Goal: Navigation & Orientation: Understand site structure

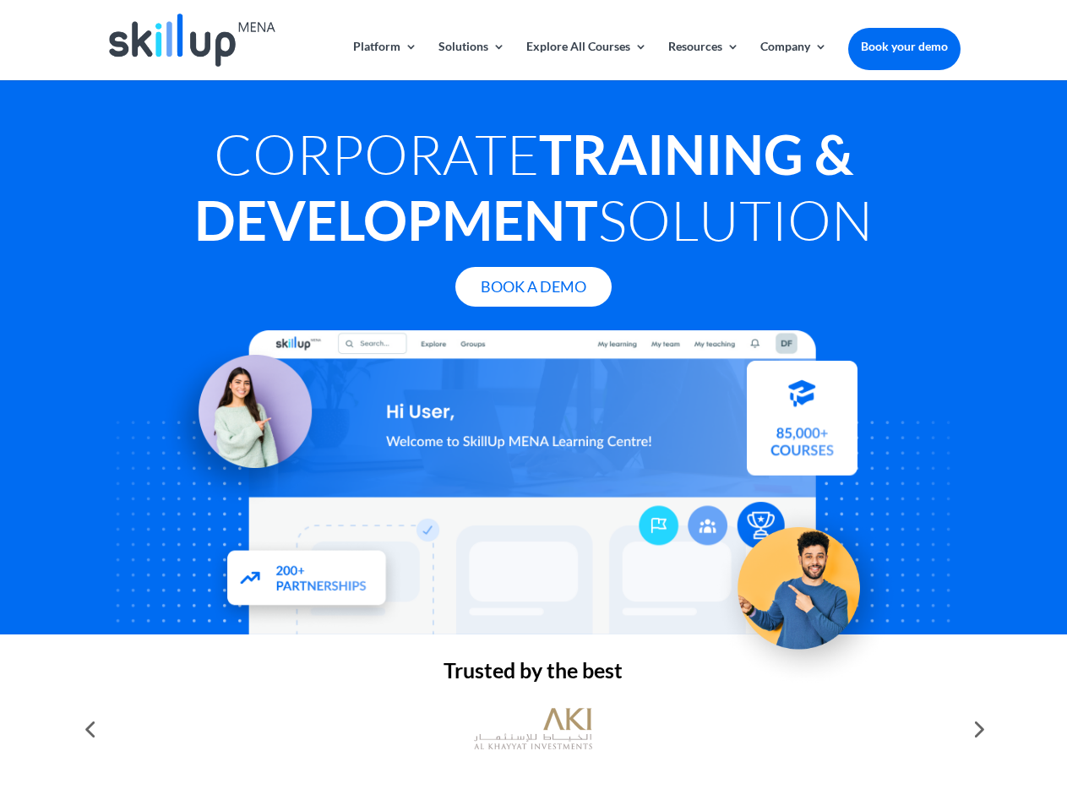
click at [533, 406] on div at bounding box center [532, 482] width 853 height 304
click at [471, 60] on link "Solutions" at bounding box center [472, 61] width 67 height 40
click at [586, 60] on link "Explore All Courses" at bounding box center [586, 61] width 121 height 40
click at [702, 60] on link "Resources" at bounding box center [703, 61] width 71 height 40
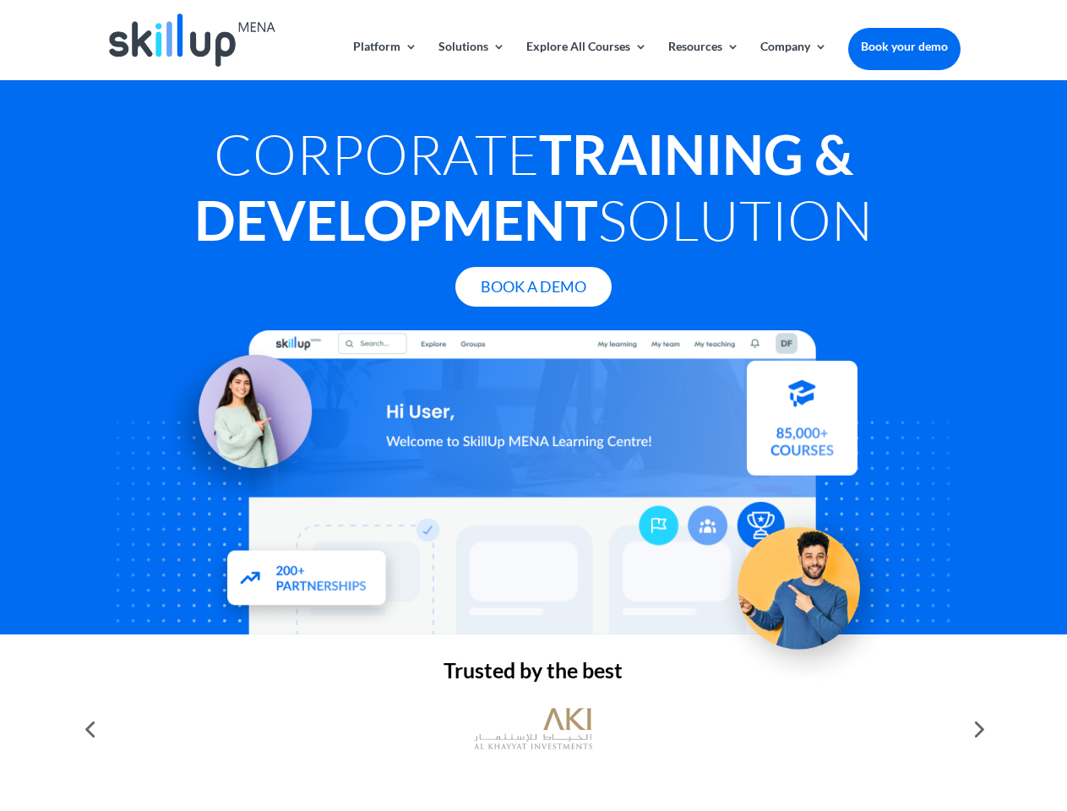
click at [793, 60] on link "Company" at bounding box center [794, 61] width 67 height 40
click at [533, 729] on img at bounding box center [533, 729] width 118 height 59
